Goal: Task Accomplishment & Management: Complete application form

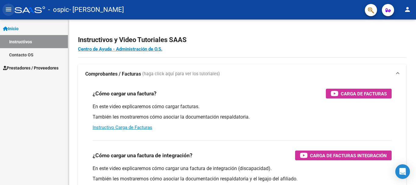
click at [13, 10] on button "menu" at bounding box center [8, 10] width 12 height 12
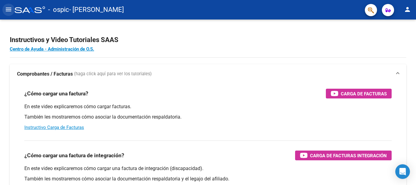
click at [9, 8] on mat-icon "menu" at bounding box center [8, 9] width 7 height 7
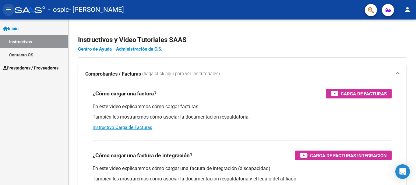
click at [8, 12] on mat-icon "menu" at bounding box center [8, 9] width 7 height 7
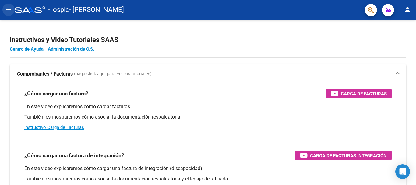
click at [12, 9] on mat-icon "menu" at bounding box center [8, 9] width 7 height 7
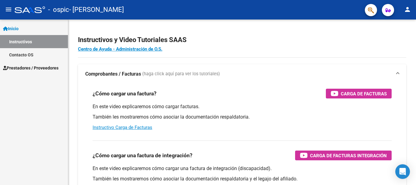
click at [28, 67] on span "Prestadores / Proveedores" at bounding box center [30, 68] width 55 height 7
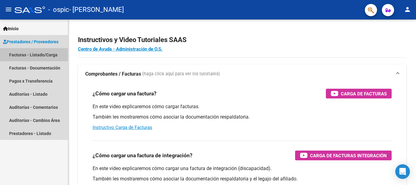
click at [34, 54] on link "Facturas - Listado/Carga" at bounding box center [34, 54] width 68 height 13
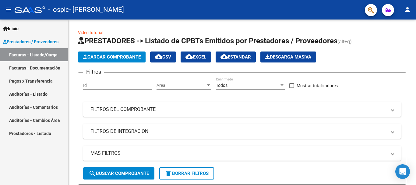
click at [101, 58] on span "Cargar Comprobante" at bounding box center [112, 56] width 58 height 5
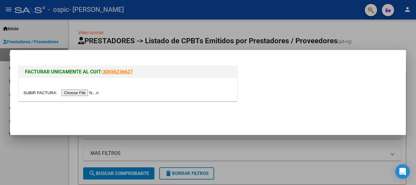
click at [89, 95] on input "file" at bounding box center [61, 92] width 77 height 6
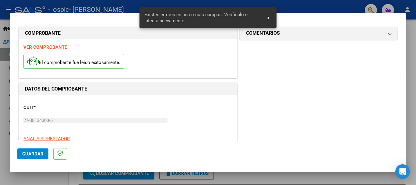
scroll to position [152, 0]
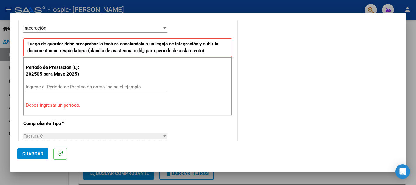
click at [113, 85] on input "Ingrese el Período de Prestación como indica el ejemplo" at bounding box center [96, 86] width 141 height 5
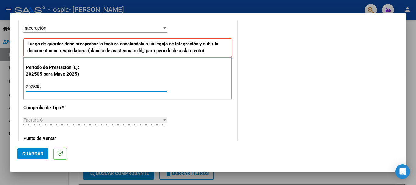
type input "202508"
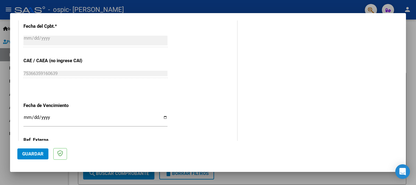
scroll to position [415, 0]
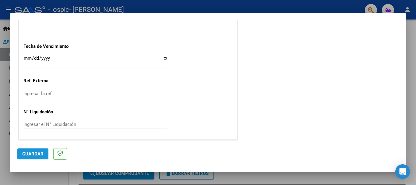
click at [33, 155] on span "Guardar" at bounding box center [32, 153] width 21 height 5
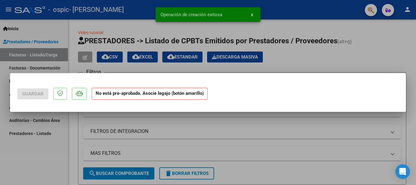
scroll to position [0, 0]
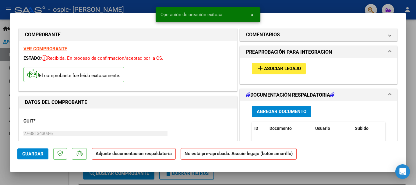
click at [333, 52] on mat-panel-title "PREAPROBACIÓN PARA INTEGRACION" at bounding box center [315, 51] width 138 height 7
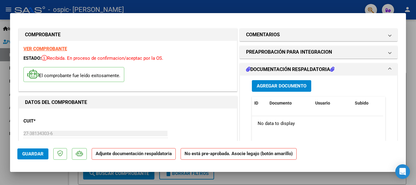
scroll to position [6, 0]
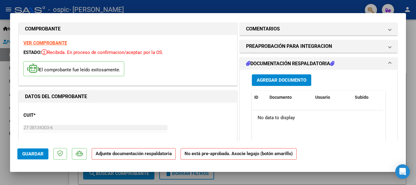
click at [287, 79] on span "Agregar Documento" at bounding box center [282, 80] width 50 height 5
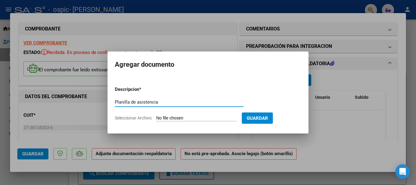
click at [154, 100] on input "Planilla de asistencia" at bounding box center [179, 101] width 128 height 5
type input "Planilla de asistencia"
click at [144, 116] on span "Seleccionar Archivo" at bounding box center [133, 117] width 37 height 5
click at [156, 116] on input "Seleccionar Archivo" at bounding box center [196, 118] width 81 height 6
type input "C:\fakepath\Asistencia [PERSON_NAME][DATE]. fono.pdf"
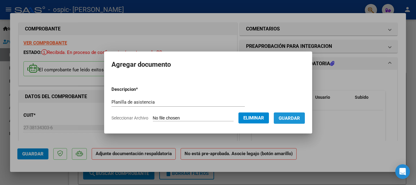
click at [297, 121] on button "Guardar" at bounding box center [289, 117] width 31 height 11
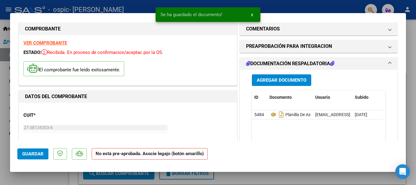
click at [379, 49] on span "PREAPROBACIÓN PARA INTEGRACION" at bounding box center [317, 46] width 142 height 7
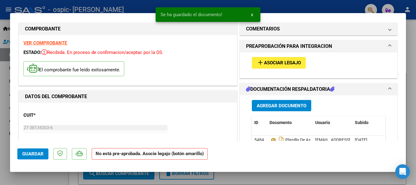
click at [264, 61] on span "Asociar Legajo" at bounding box center [282, 62] width 37 height 5
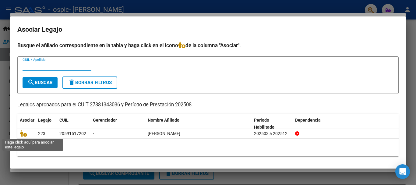
click at [25, 134] on icon at bounding box center [23, 133] width 7 height 7
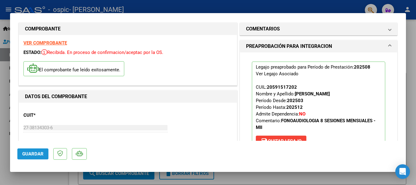
click at [40, 152] on span "Guardar" at bounding box center [32, 153] width 21 height 5
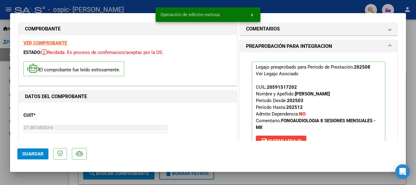
click at [226, 177] on div at bounding box center [208, 92] width 416 height 185
type input "$ 0,00"
